Goal: Task Accomplishment & Management: Use online tool/utility

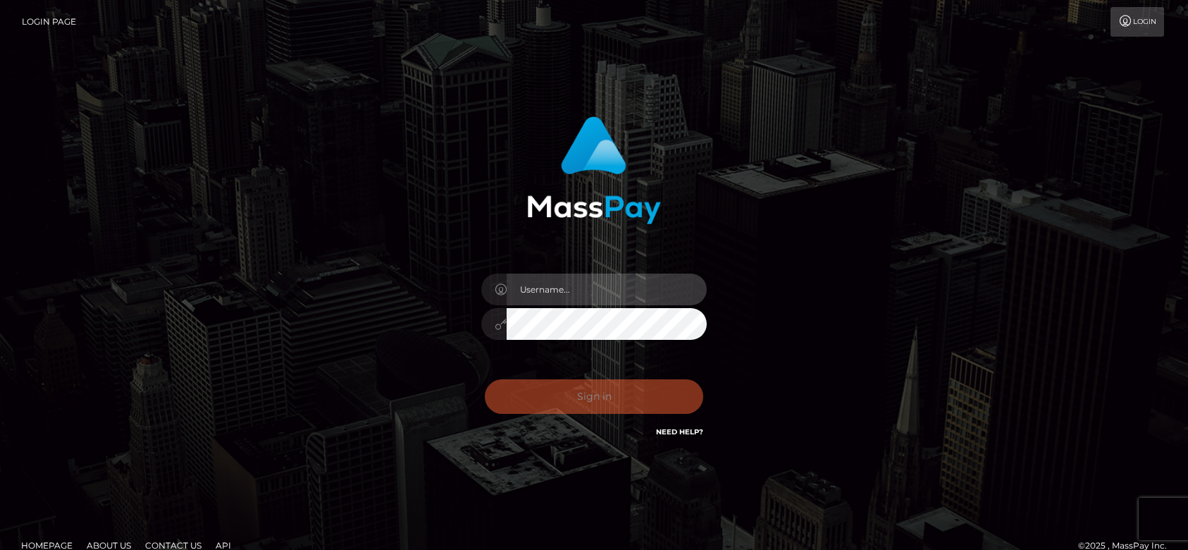
type input "[DOMAIN_NAME]"
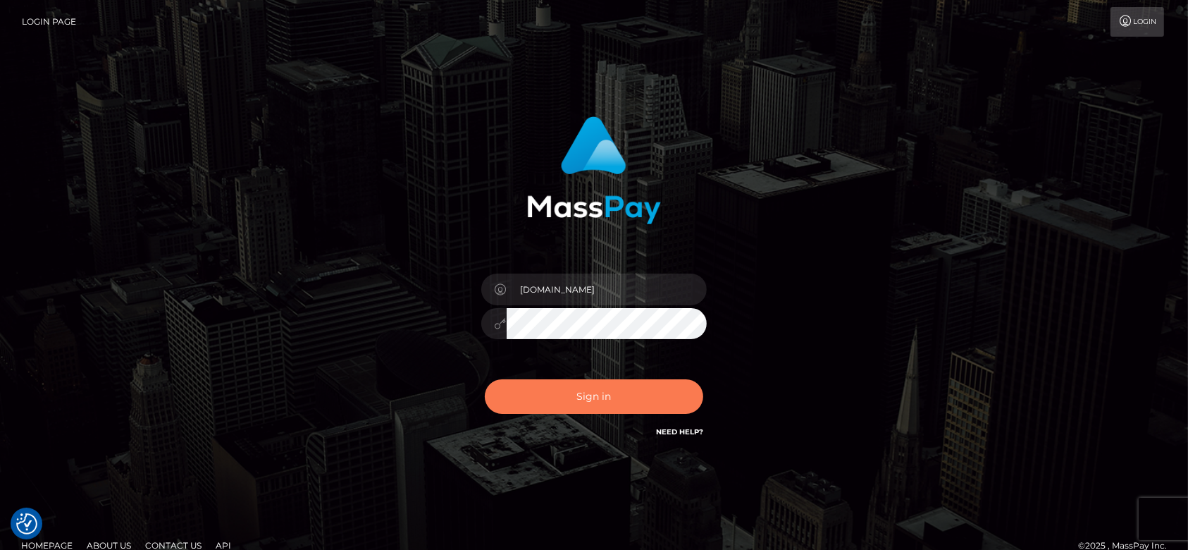
click at [526, 408] on button "Sign in" at bounding box center [594, 396] width 218 height 35
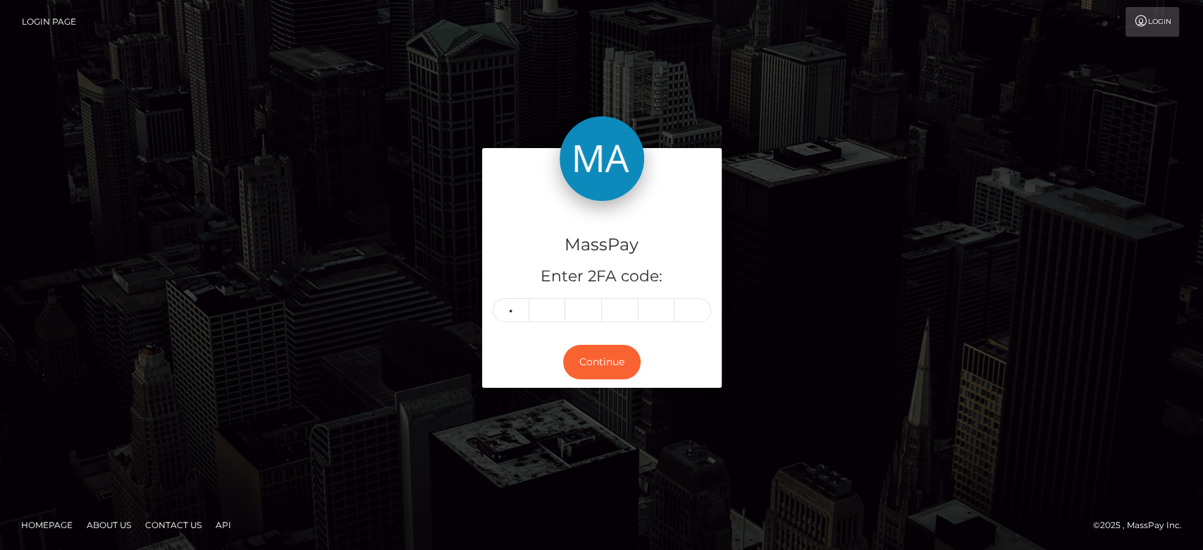
type input "4"
type input "1"
type input "2"
type input "9"
type input "1"
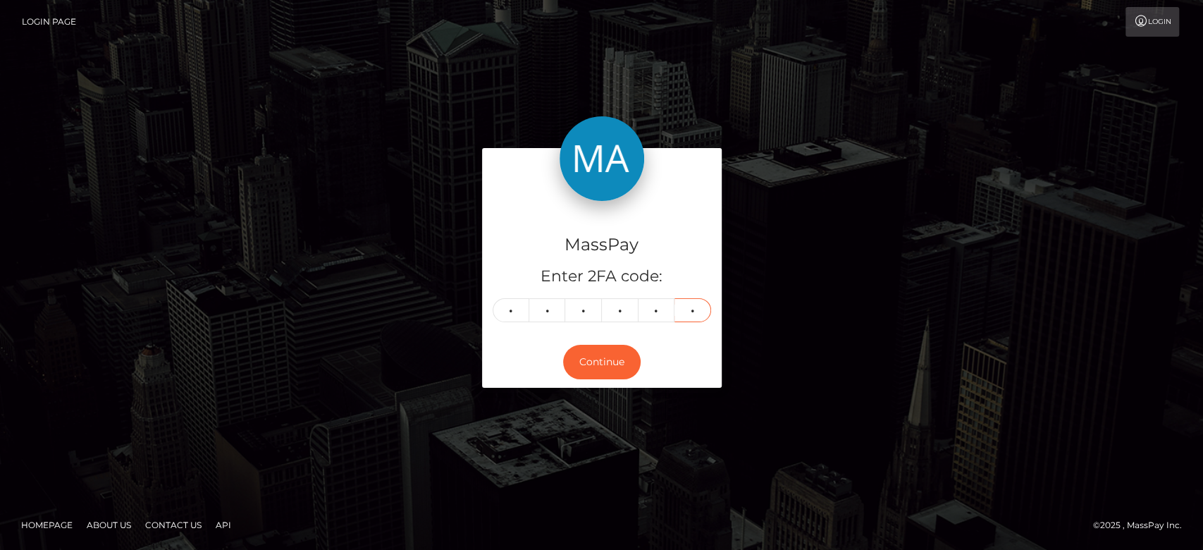
type input "2"
click at [889, 281] on div "MassPay Enter 2FA code: 4 1 2 9 1 2 412912 Continue" at bounding box center [601, 274] width 803 height 253
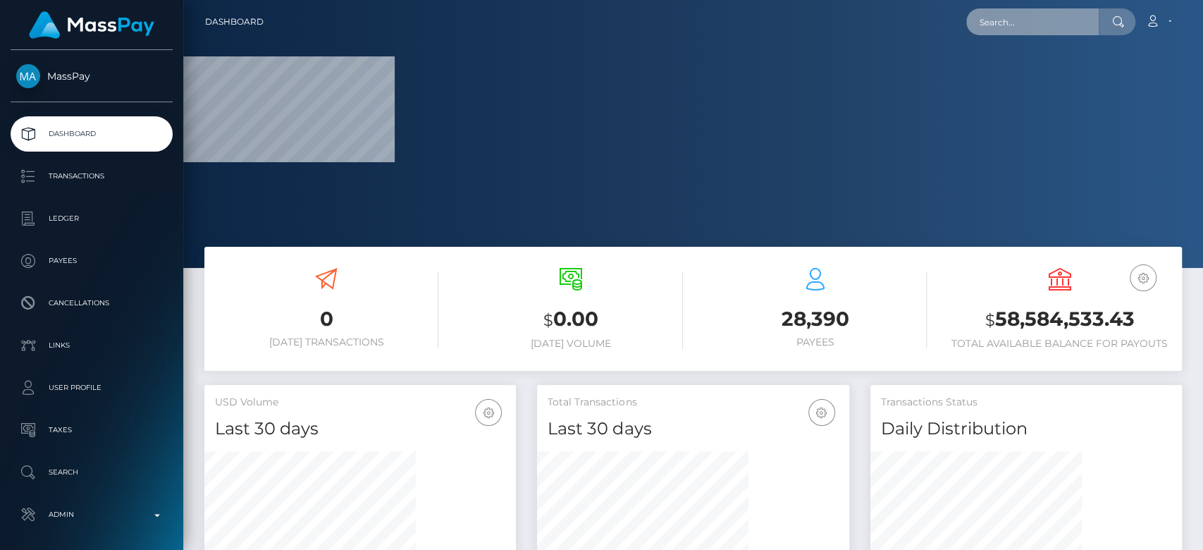
click at [1024, 13] on input "text" at bounding box center [1032, 21] width 132 height 27
paste input "jademerrittxx@icloud.com"
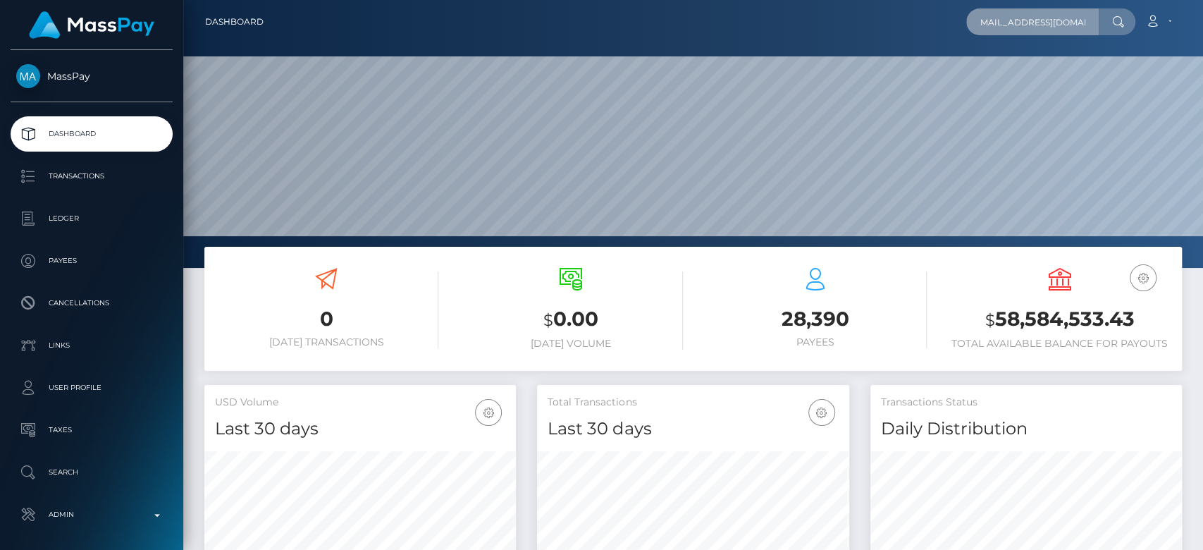
scroll to position [249, 311]
type input "jademerrittxx@icloud.com"
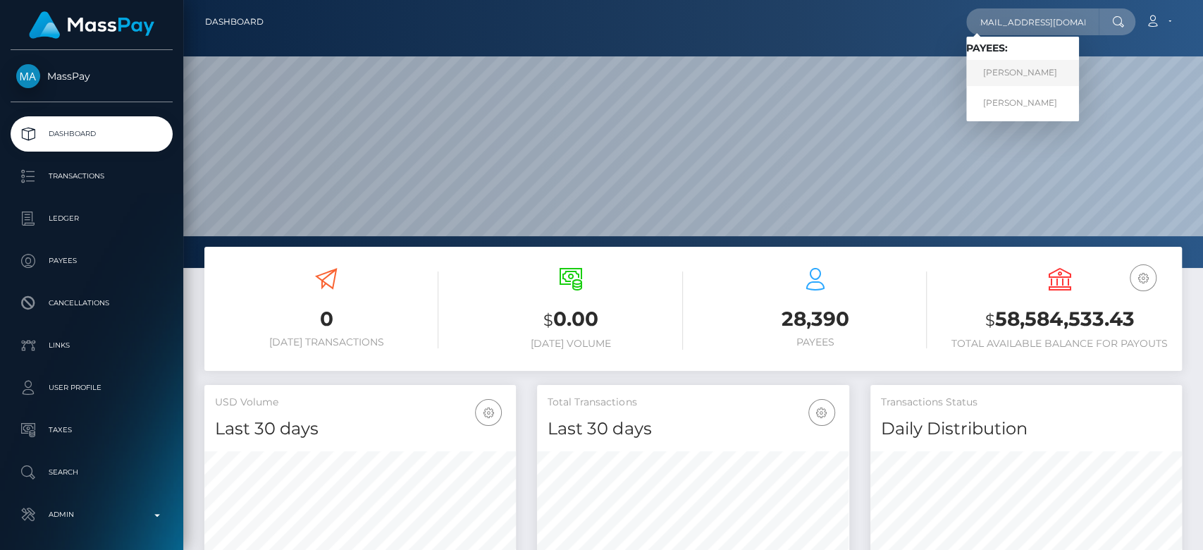
scroll to position [0, 0]
click at [1044, 76] on link "JADE MERRITT" at bounding box center [1022, 73] width 113 height 26
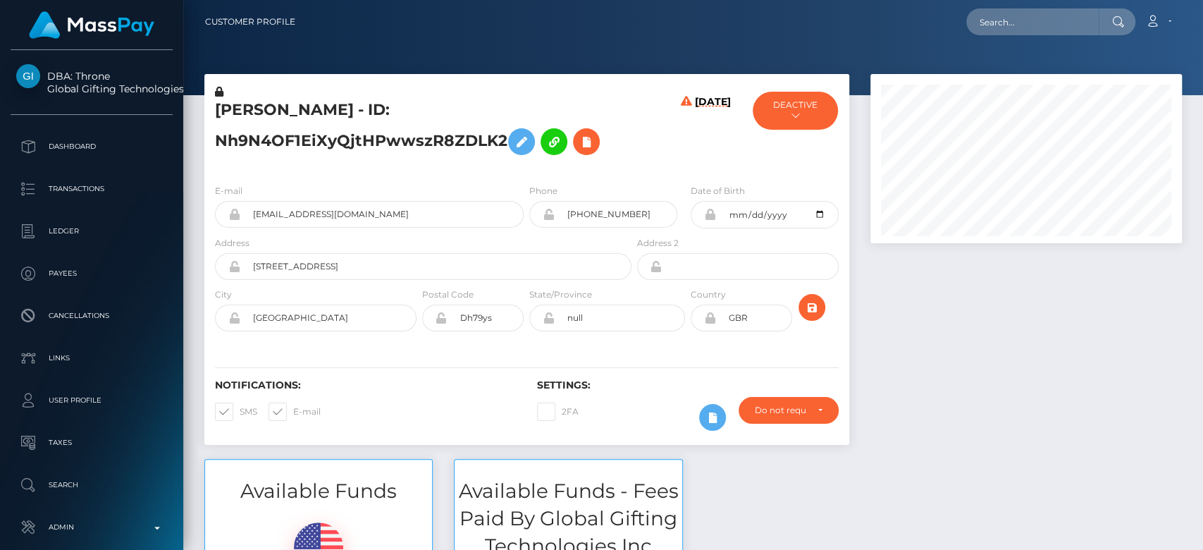
scroll to position [169, 311]
click at [904, 390] on div at bounding box center [1026, 266] width 333 height 385
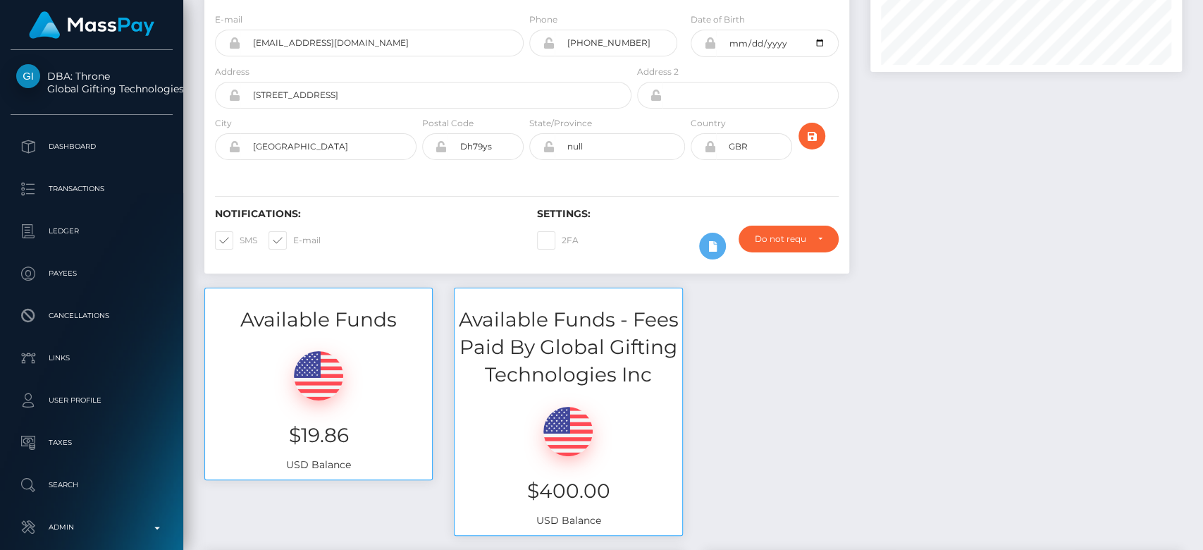
scroll to position [0, 0]
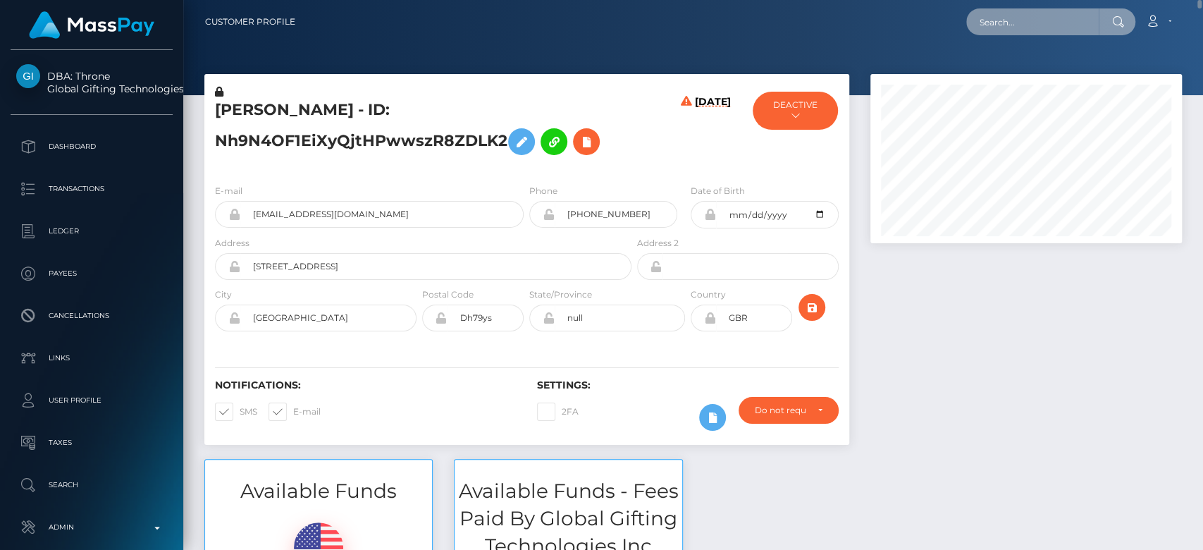
click at [999, 20] on input "text" at bounding box center [1032, 21] width 132 height 27
paste input "chemererush422@gmail.com"
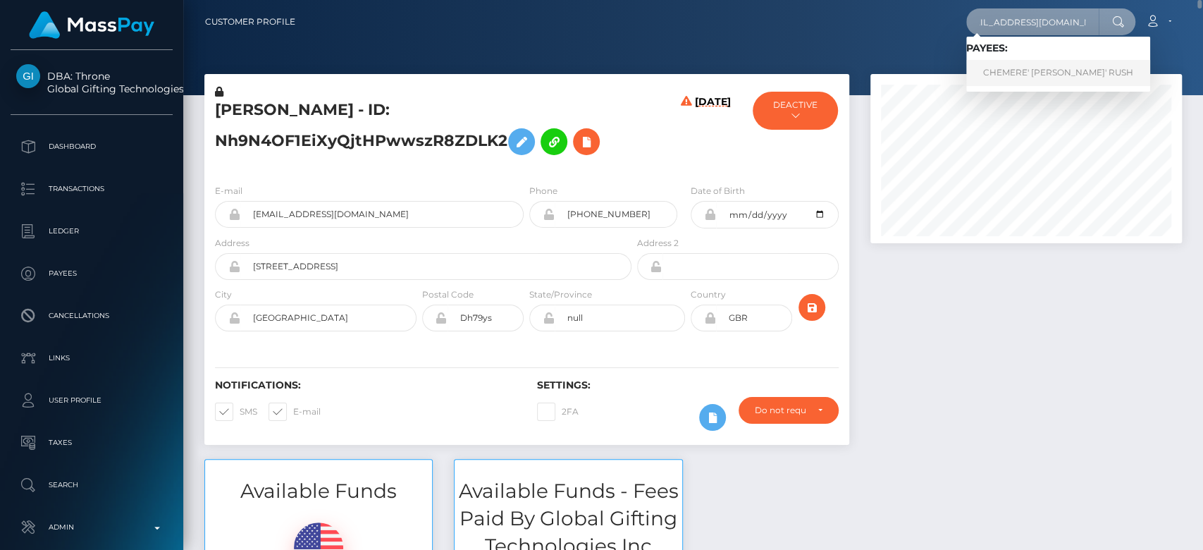
type input "chemererush422@gmail.com"
click at [1026, 71] on link "CHEMERE' SHANTE' RUSH" at bounding box center [1058, 73] width 184 height 26
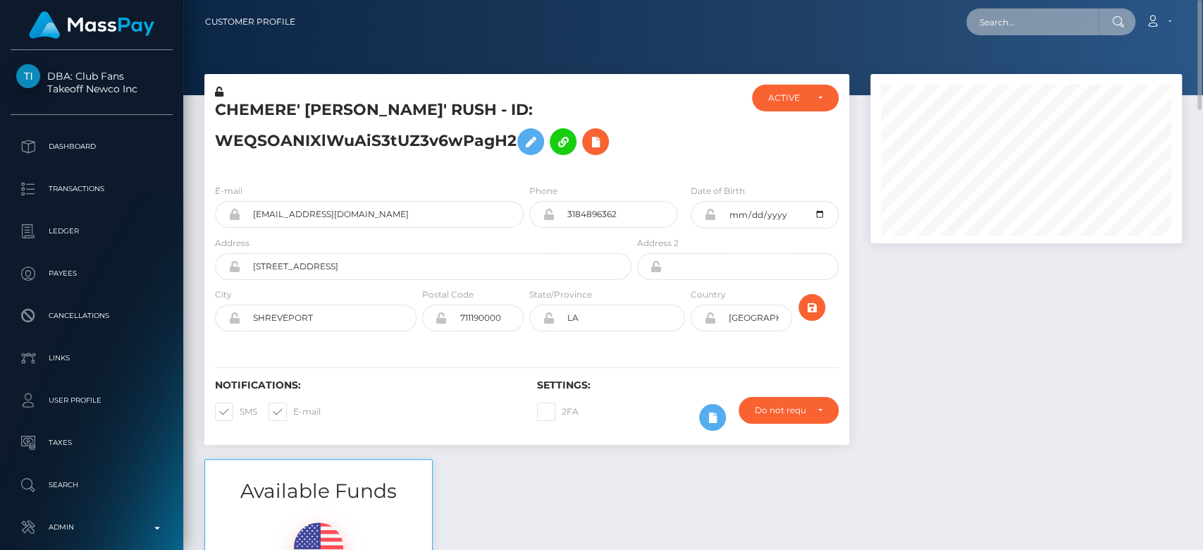
click at [1037, 20] on input "text" at bounding box center [1032, 21] width 132 height 27
paste input "isabellewis@yahoo.co.uk"
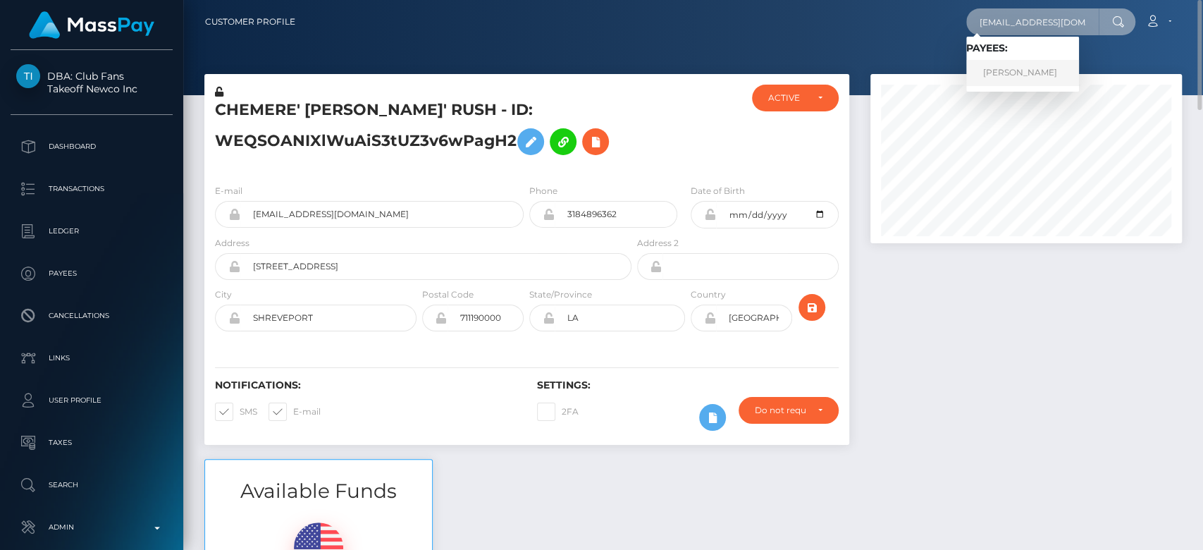
type input "isabellewis@yahoo.co.uk"
click at [1054, 76] on link "ISABEL AIMEE LEWIS" at bounding box center [1022, 73] width 113 height 26
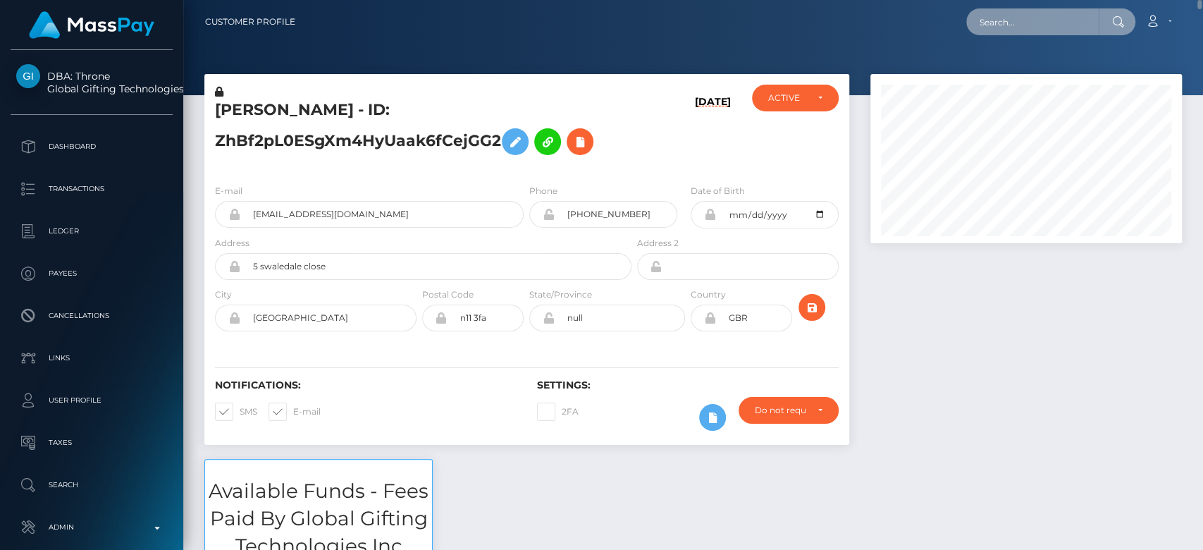
click at [992, 16] on input "text" at bounding box center [1032, 21] width 132 height 27
paste input "tildeemm35@gmail.com"
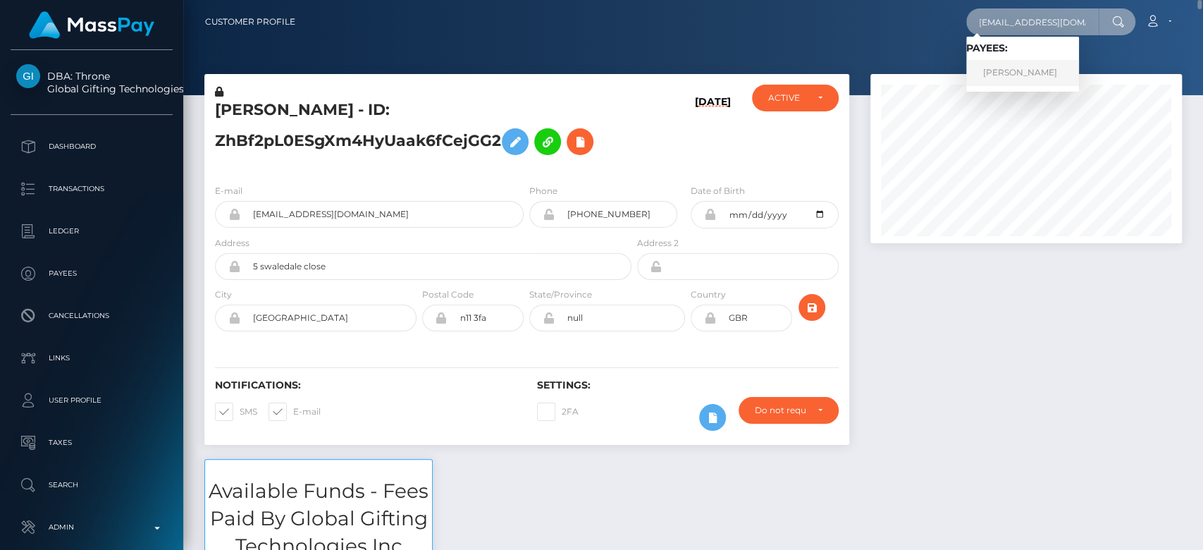
type input "tildeemm35@gmail.com"
click at [1053, 70] on link "TILDEM YURTMAN" at bounding box center [1022, 73] width 113 height 26
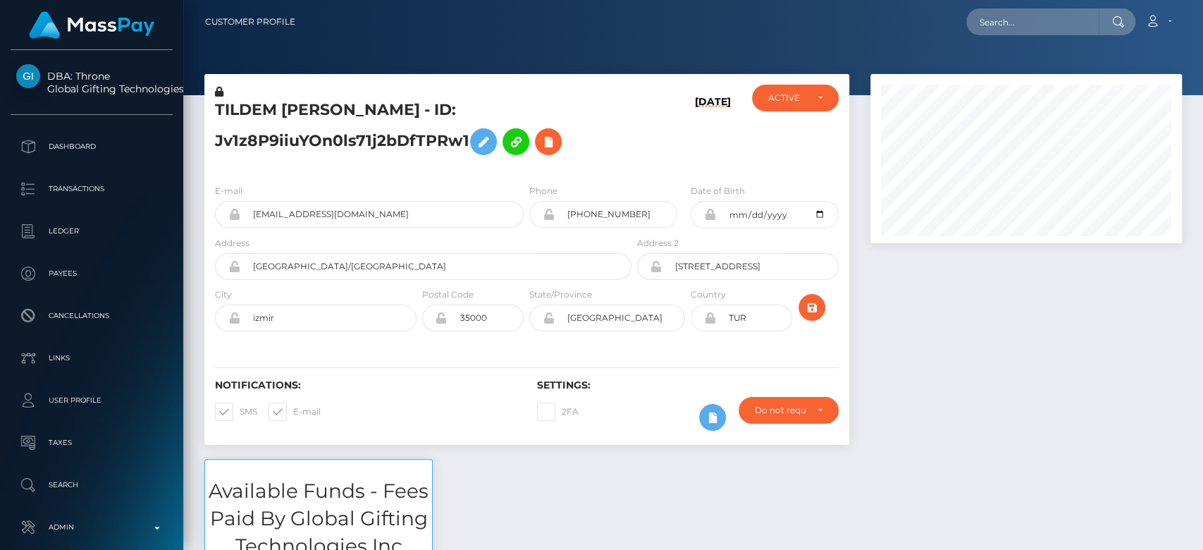
scroll to position [169, 311]
click at [954, 356] on div at bounding box center [1026, 266] width 333 height 385
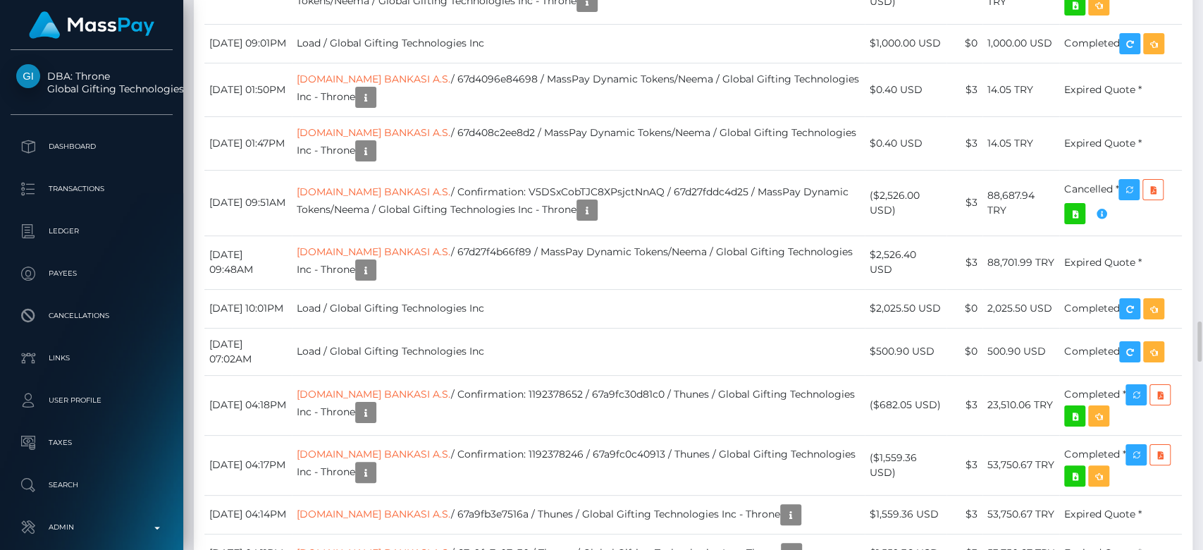
scroll to position [4293, 0]
